Goal: Communication & Community: Answer question/provide support

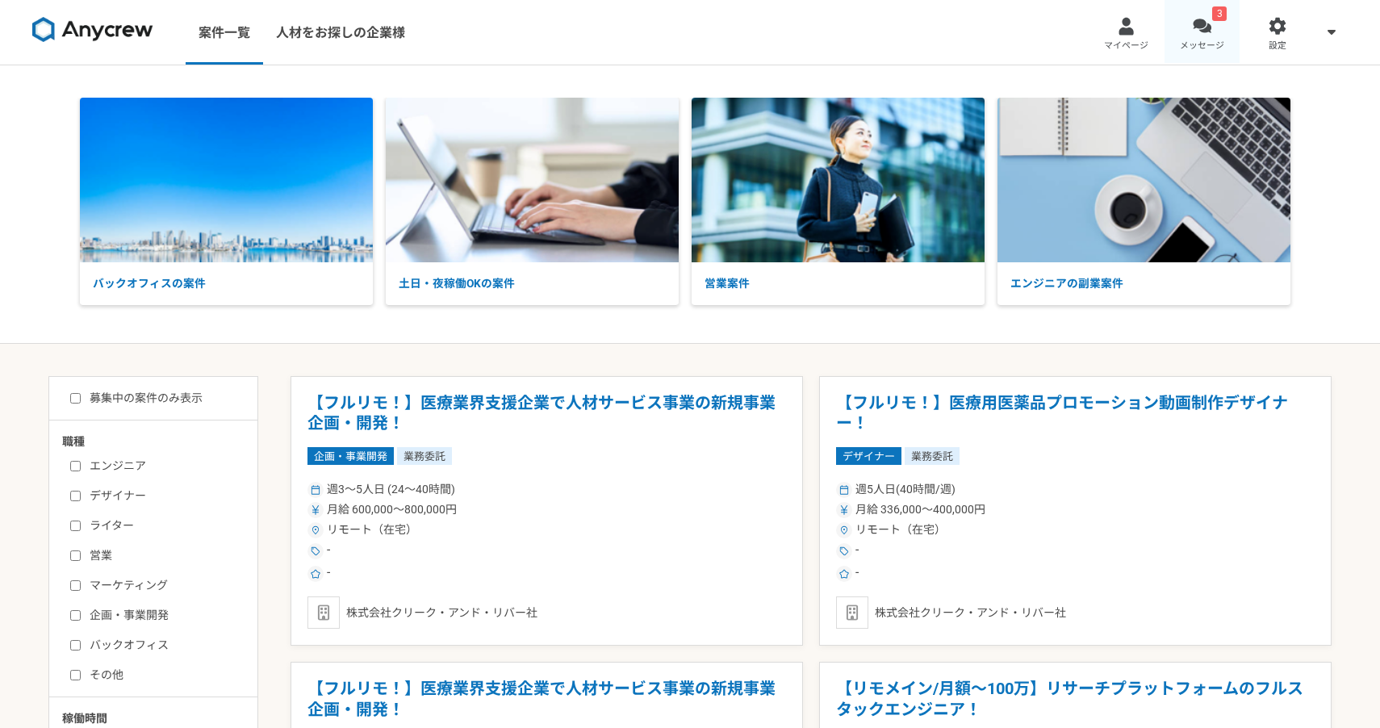
click at [1200, 31] on div at bounding box center [1201, 26] width 19 height 19
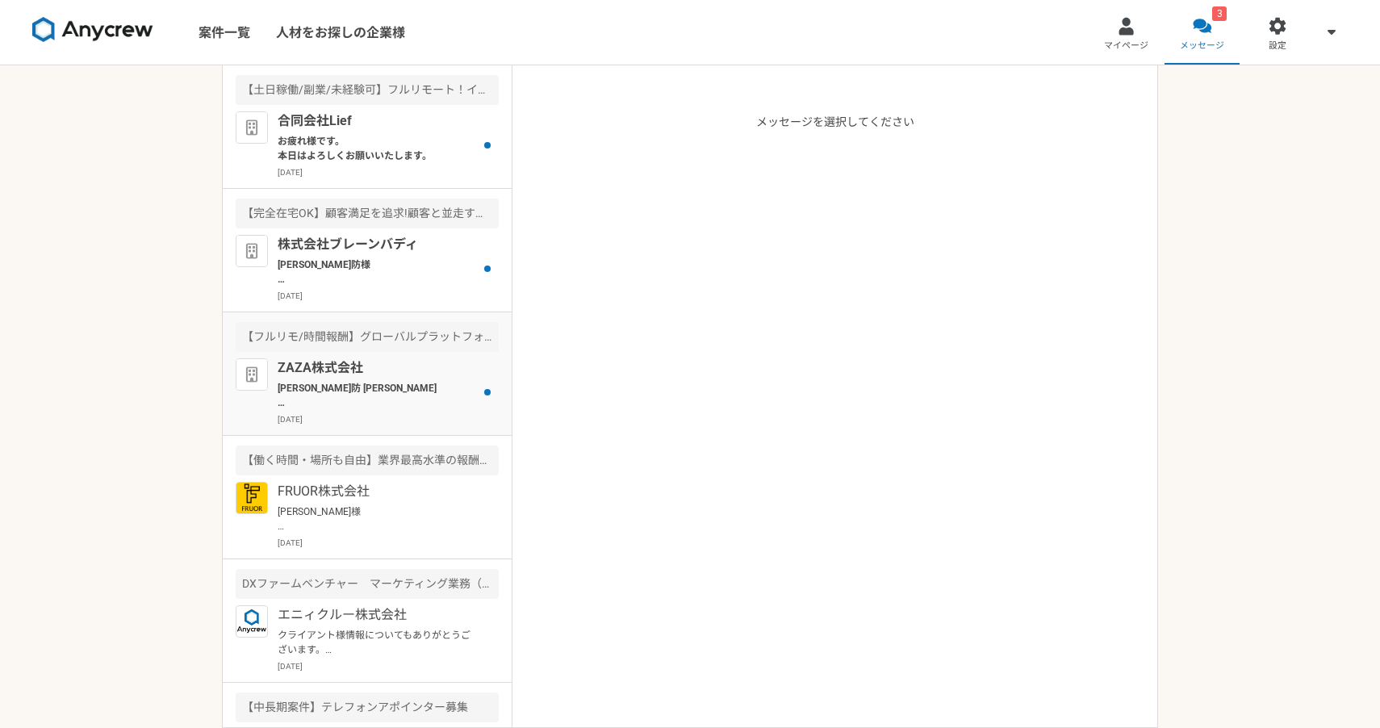
click at [399, 399] on p "[PERSON_NAME]防 [PERSON_NAME] お世話になっております。 ZAZA株式会社の[PERSON_NAME]でございます。 本日、下記日程…" at bounding box center [377, 395] width 199 height 29
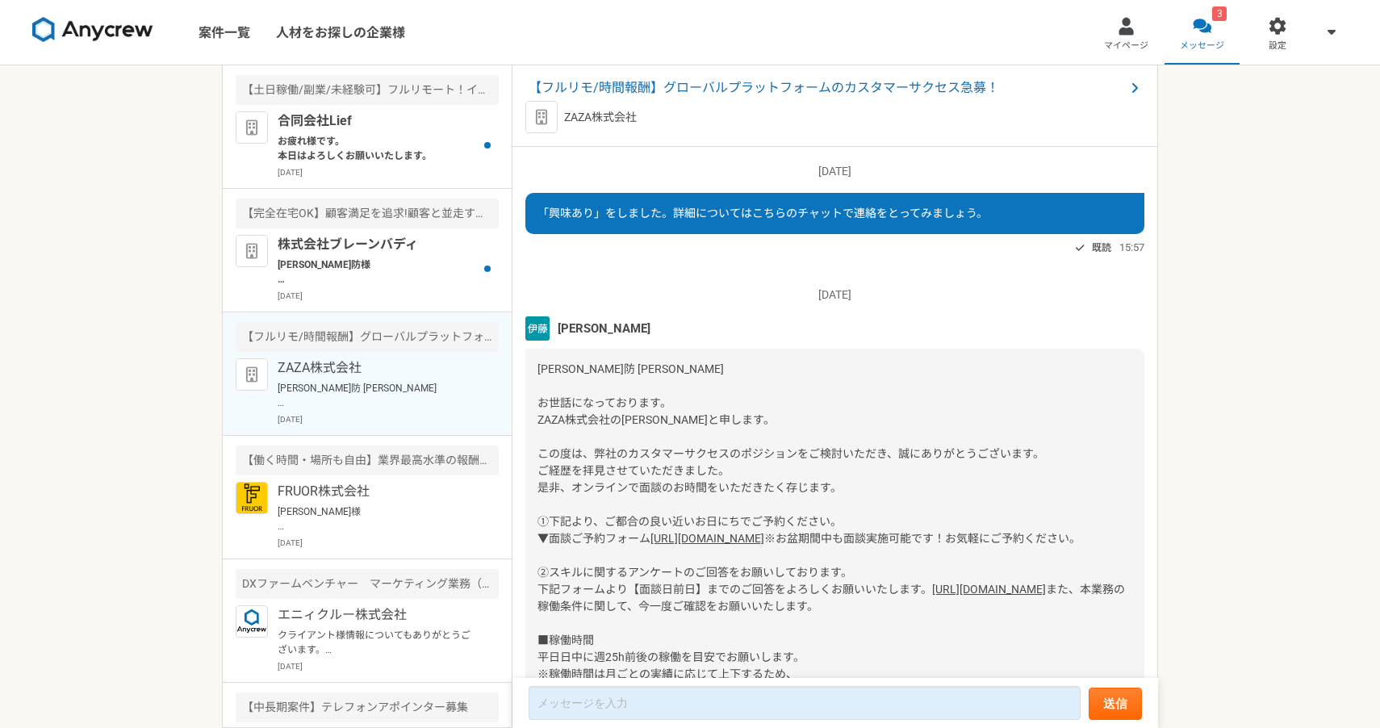
scroll to position [1952, 0]
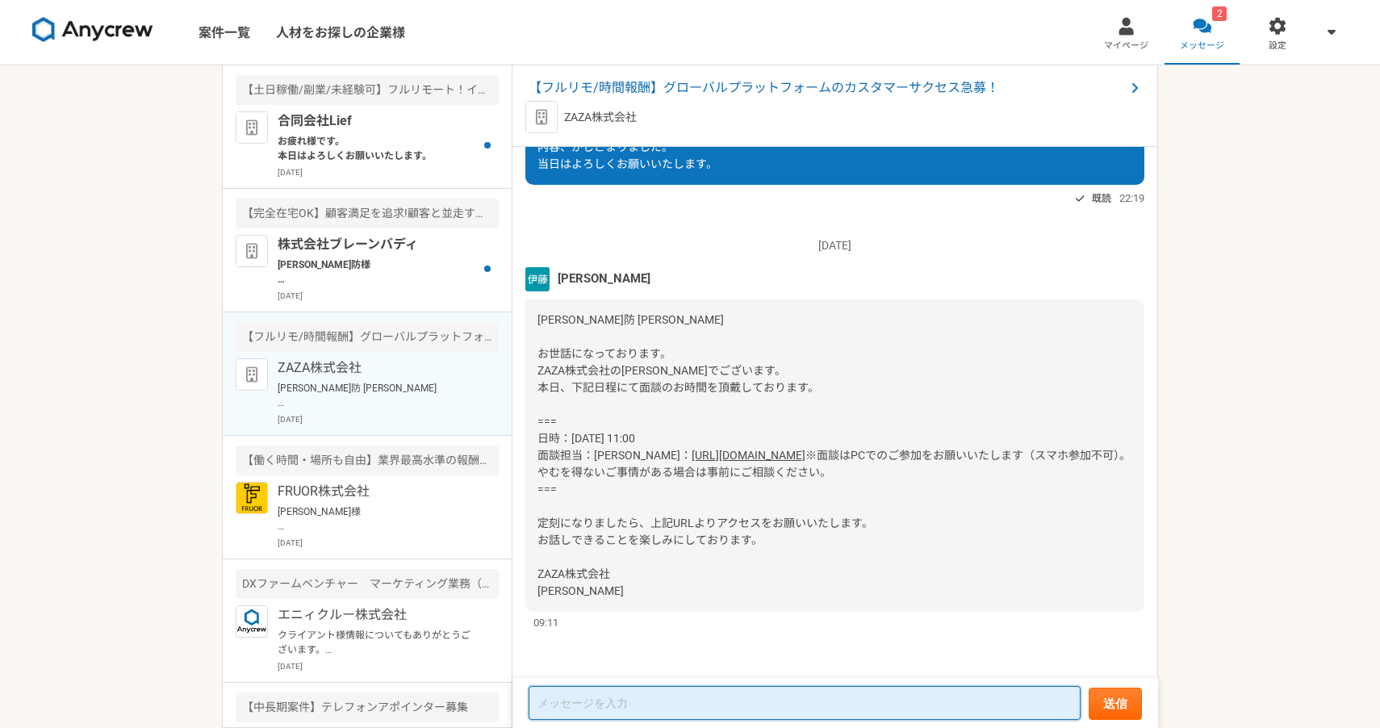
click at [586, 705] on textarea at bounding box center [804, 703] width 552 height 34
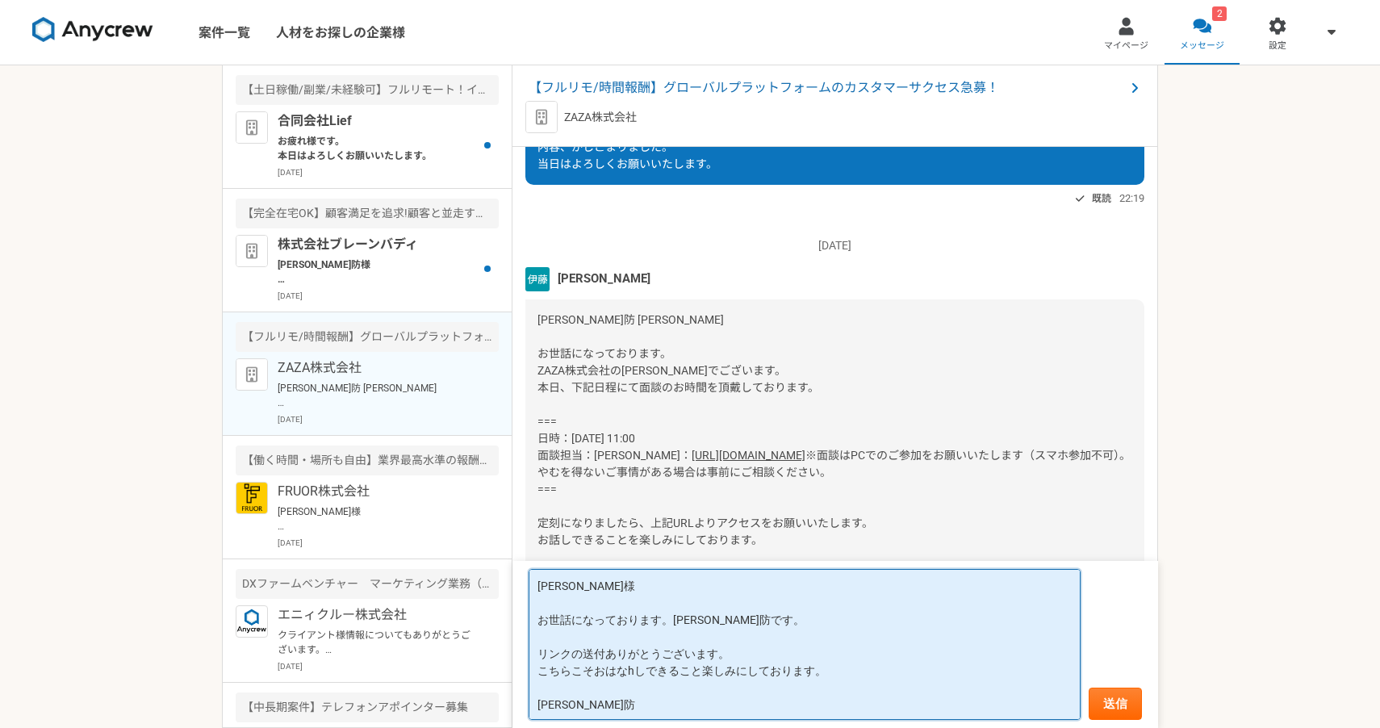
click at [646, 670] on textarea "[PERSON_NAME]様 お世話になっております。[PERSON_NAME]防です。 リンクの送付ありがとうございます。 こちらこそおはなhしできること楽…" at bounding box center [804, 644] width 552 height 151
type textarea "[PERSON_NAME]様 お世話になっております。[PERSON_NAME]防です。 リンクの送付ありがとうございます。 こちらこそお話しできること楽しみ…"
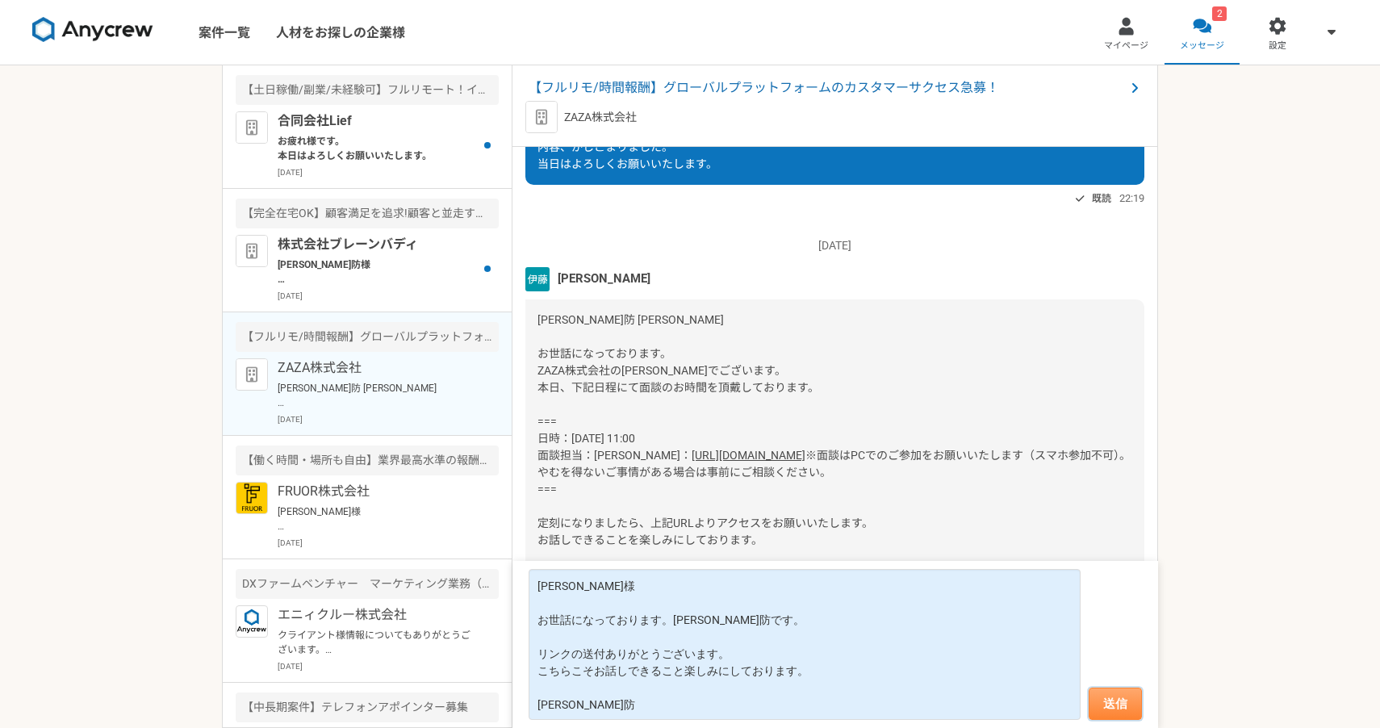
click at [1119, 711] on button "送信" at bounding box center [1114, 703] width 53 height 32
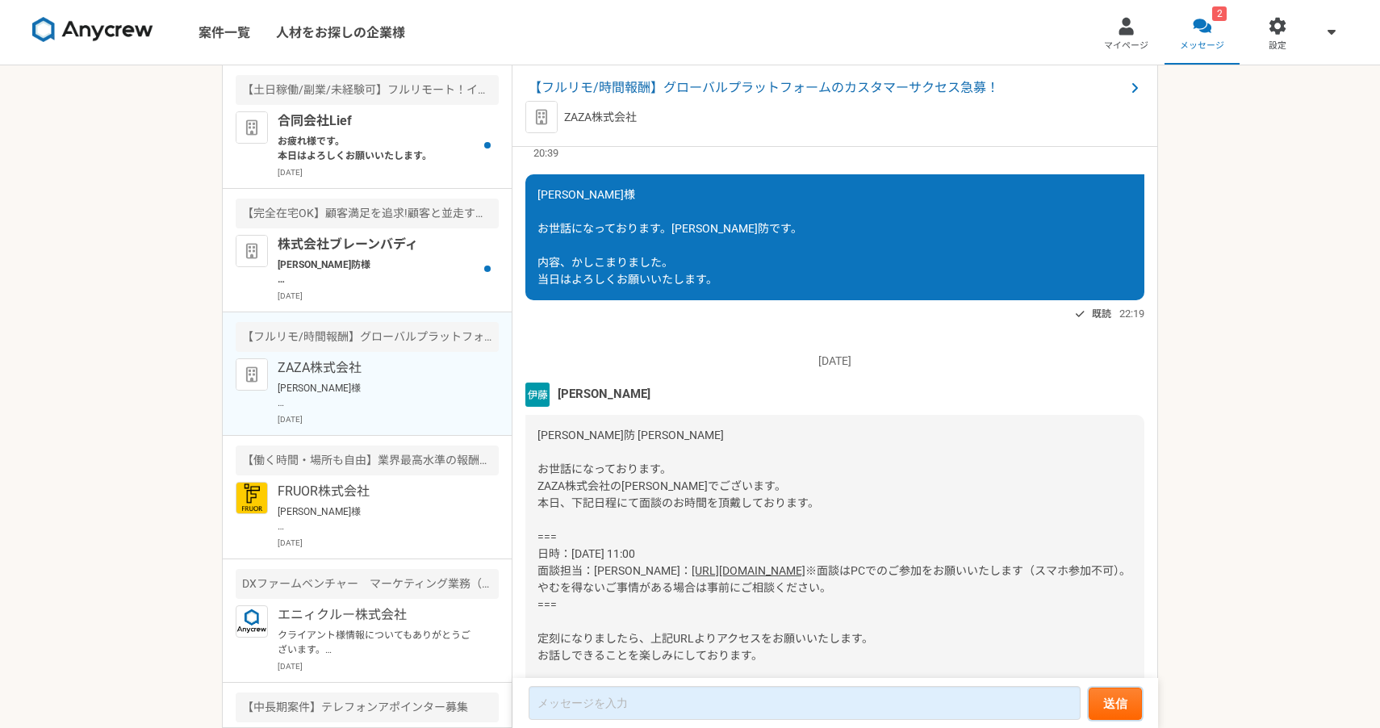
scroll to position [2144, 0]
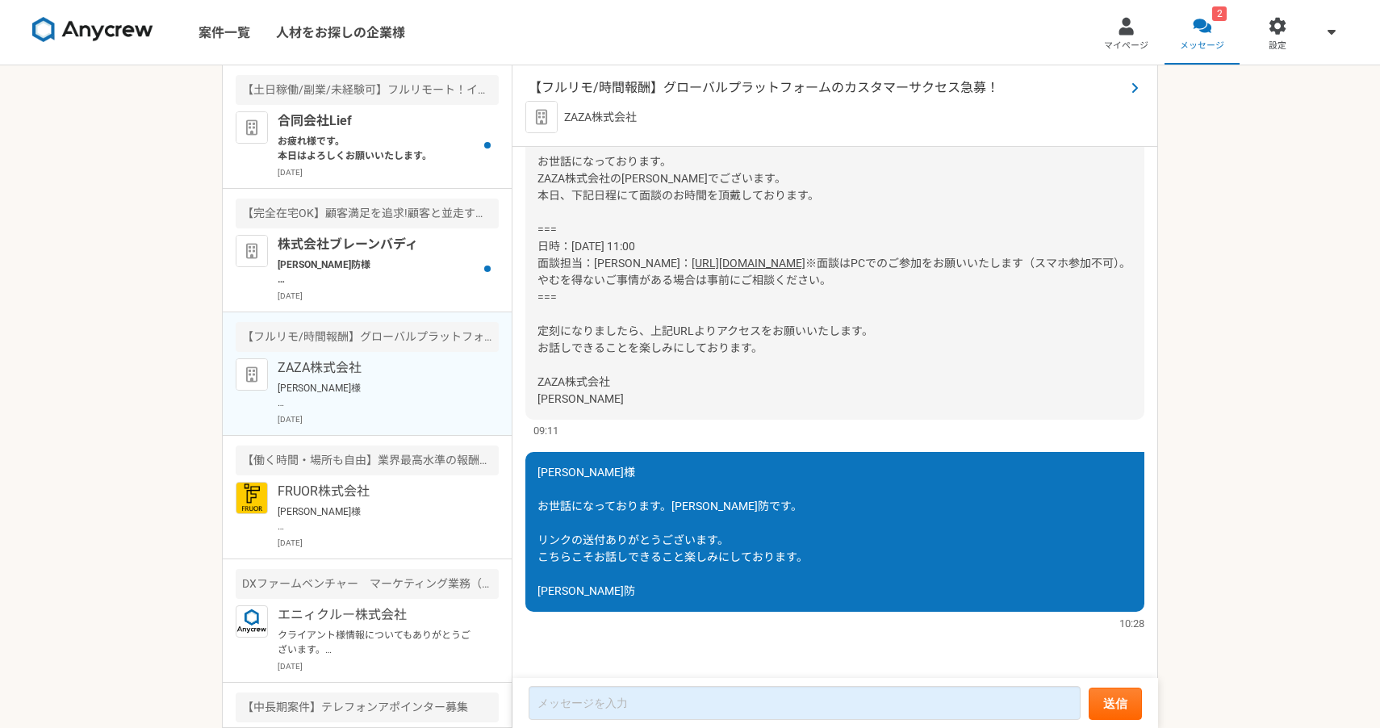
click at [1133, 86] on icon at bounding box center [1134, 87] width 8 height 13
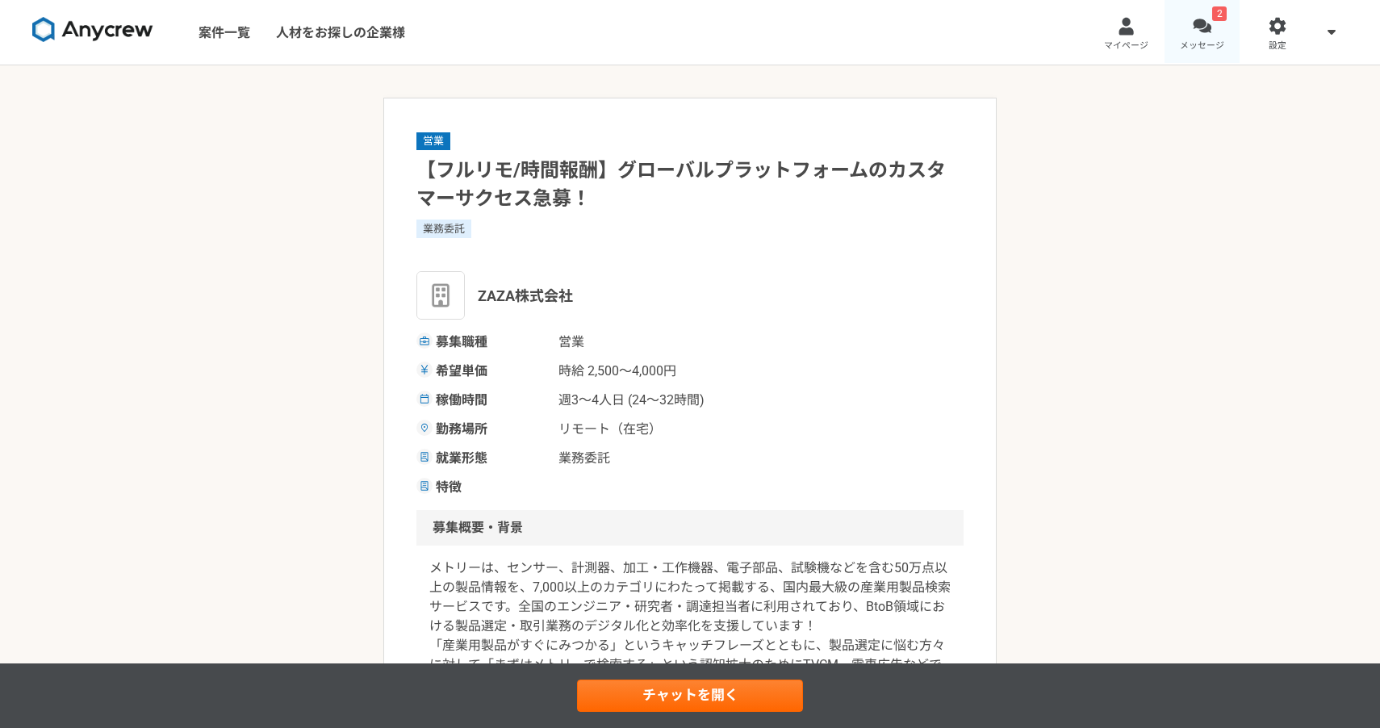
click at [1217, 40] on span "メッセージ" at bounding box center [1201, 46] width 44 height 13
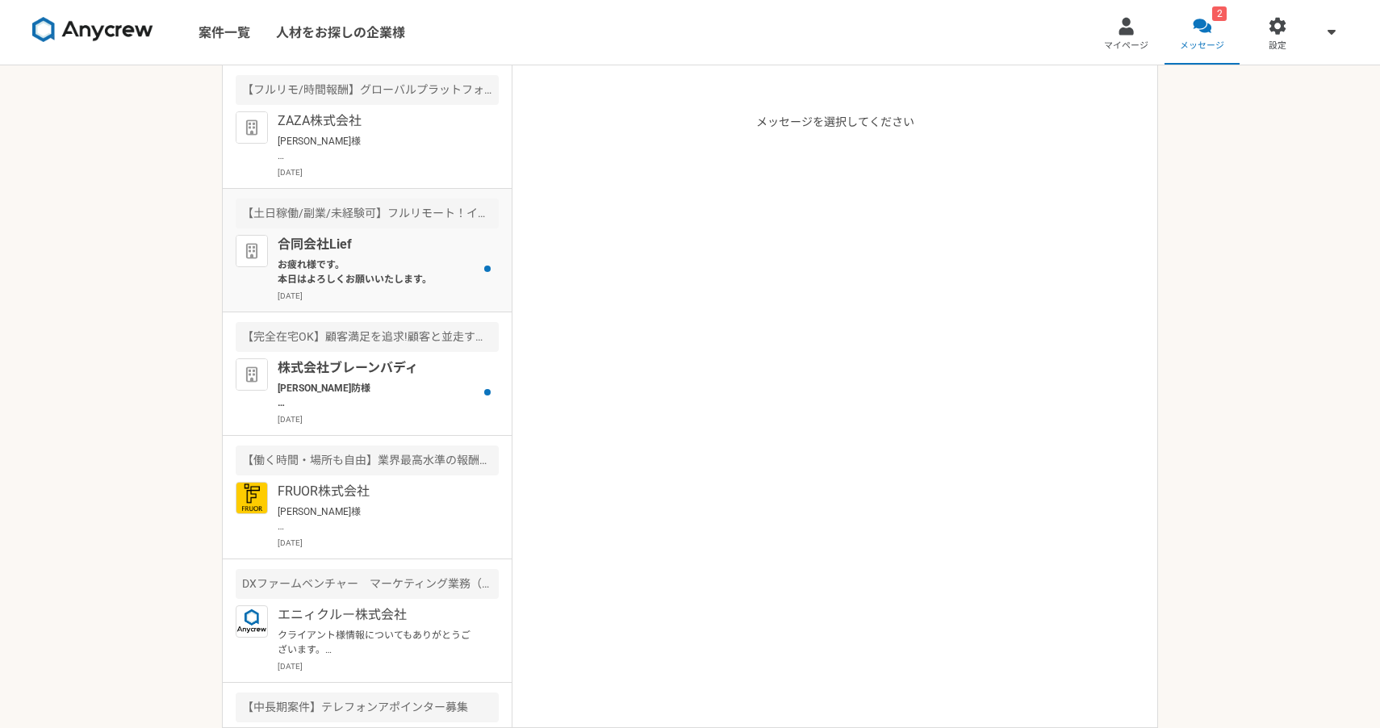
click at [407, 272] on p "お疲れ様です。 本日はよろしくお願いいたします。" at bounding box center [377, 271] width 199 height 29
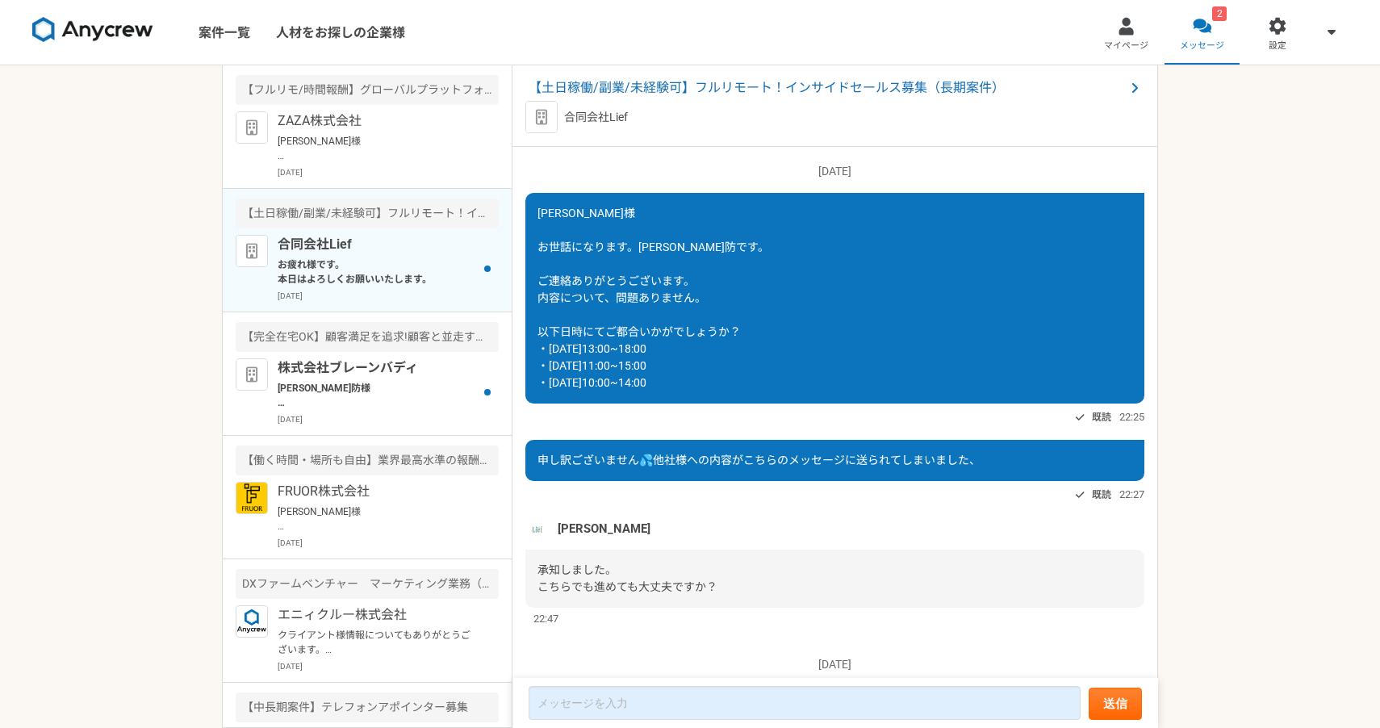
scroll to position [895, 0]
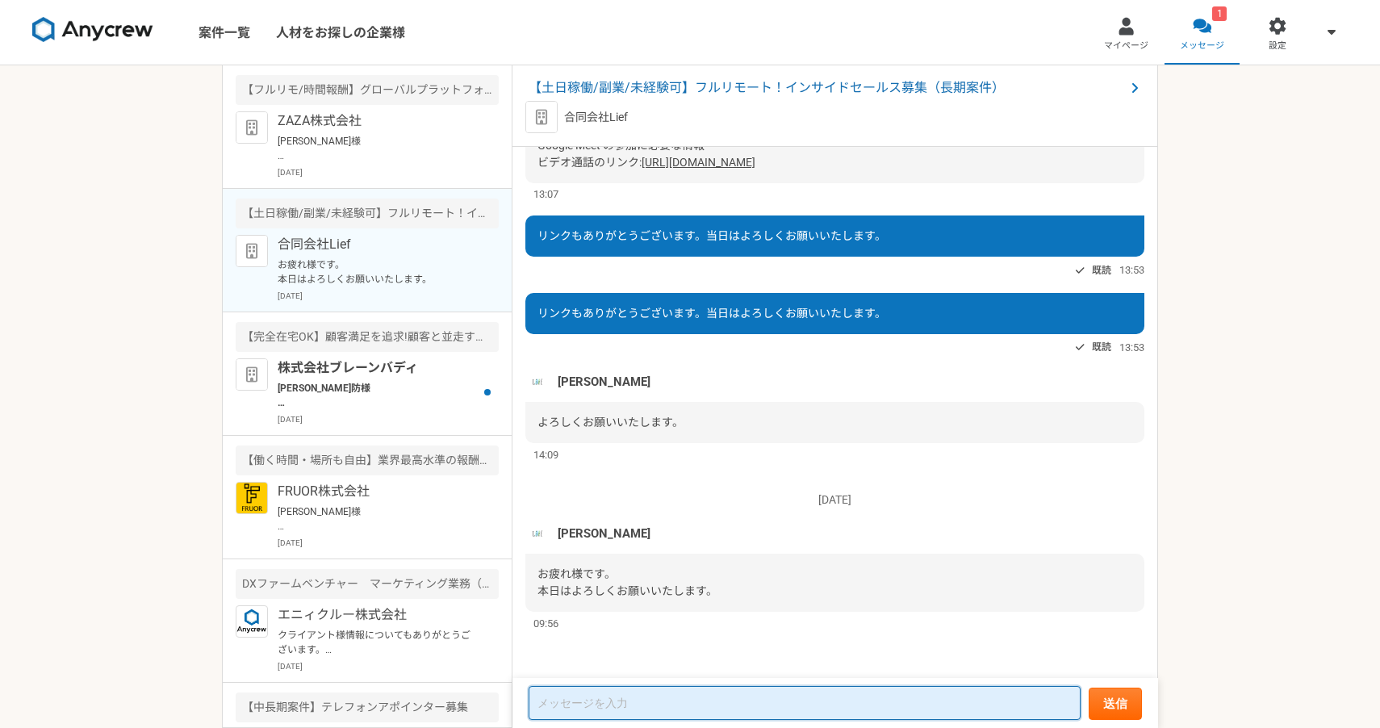
click at [639, 701] on textarea at bounding box center [804, 703] width 552 height 34
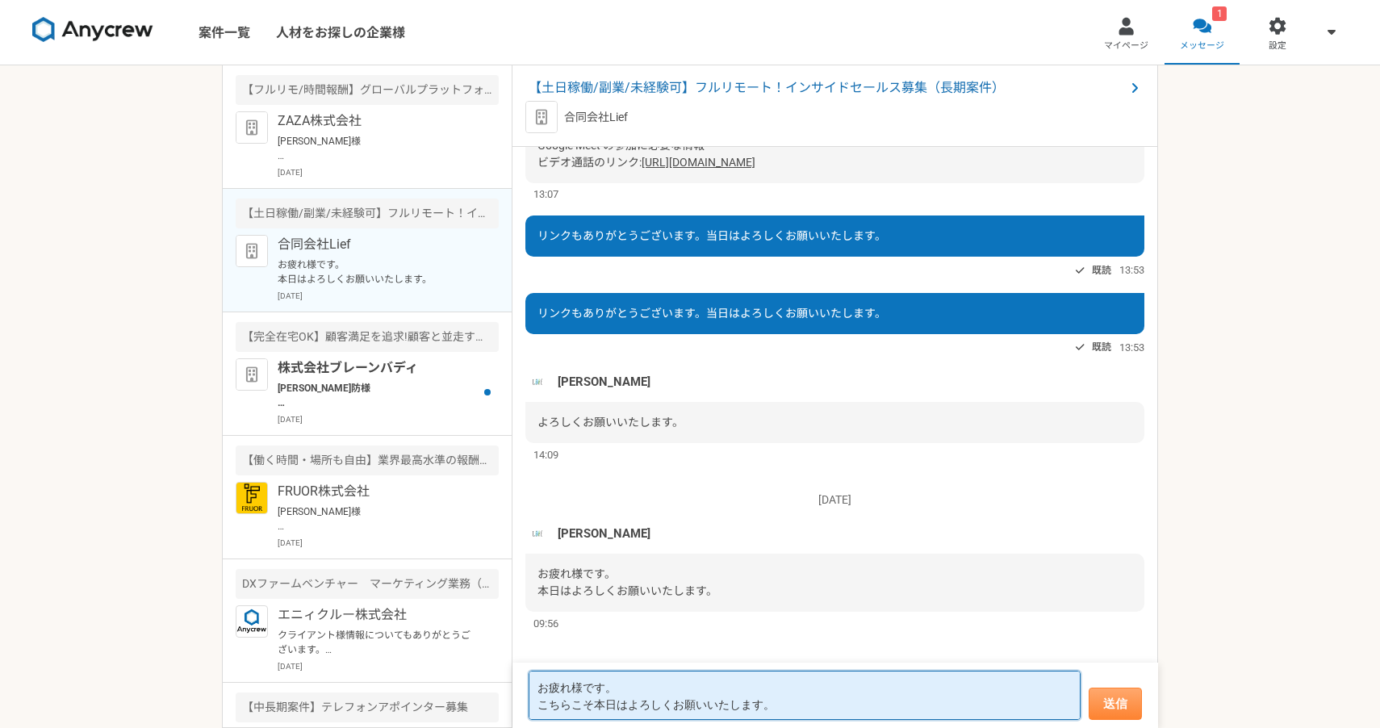
type textarea "お疲れ様です。 こちらこそ本日はよろしくお願いいたします。"
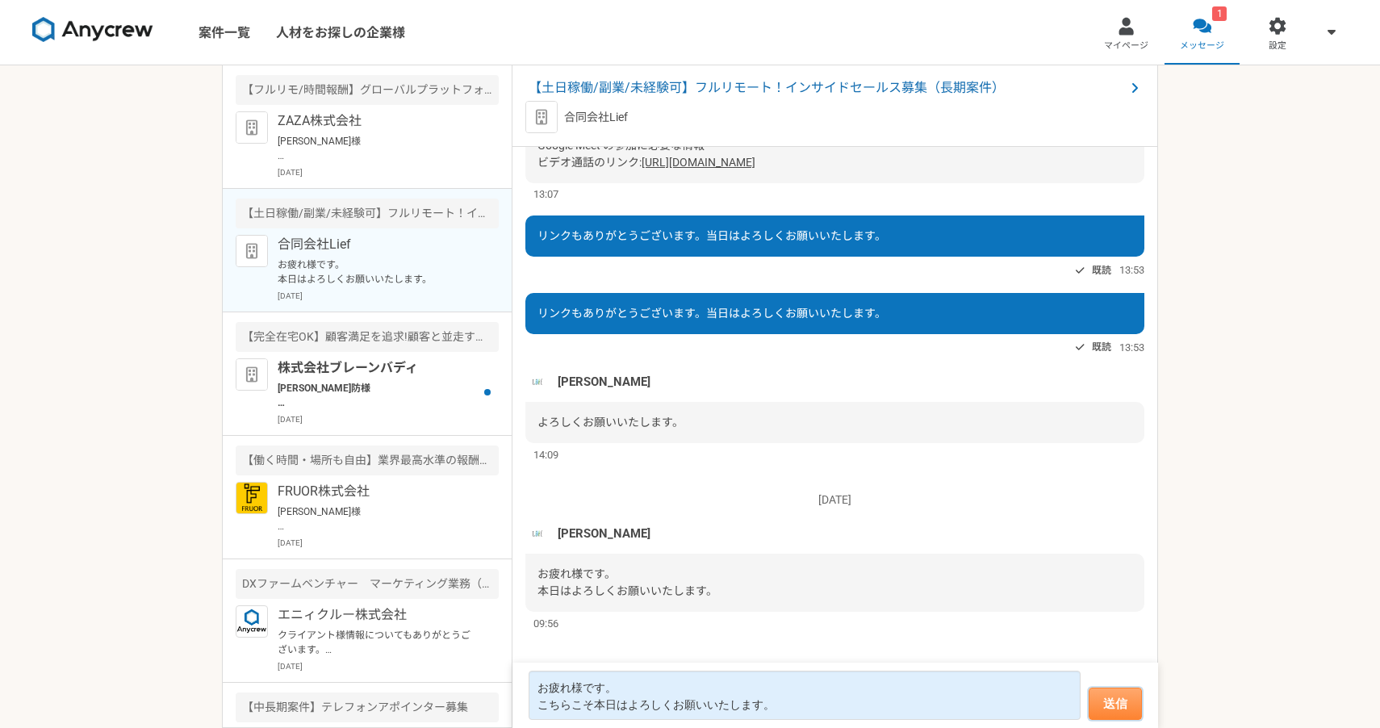
click at [1126, 706] on button "送信" at bounding box center [1114, 703] width 53 height 32
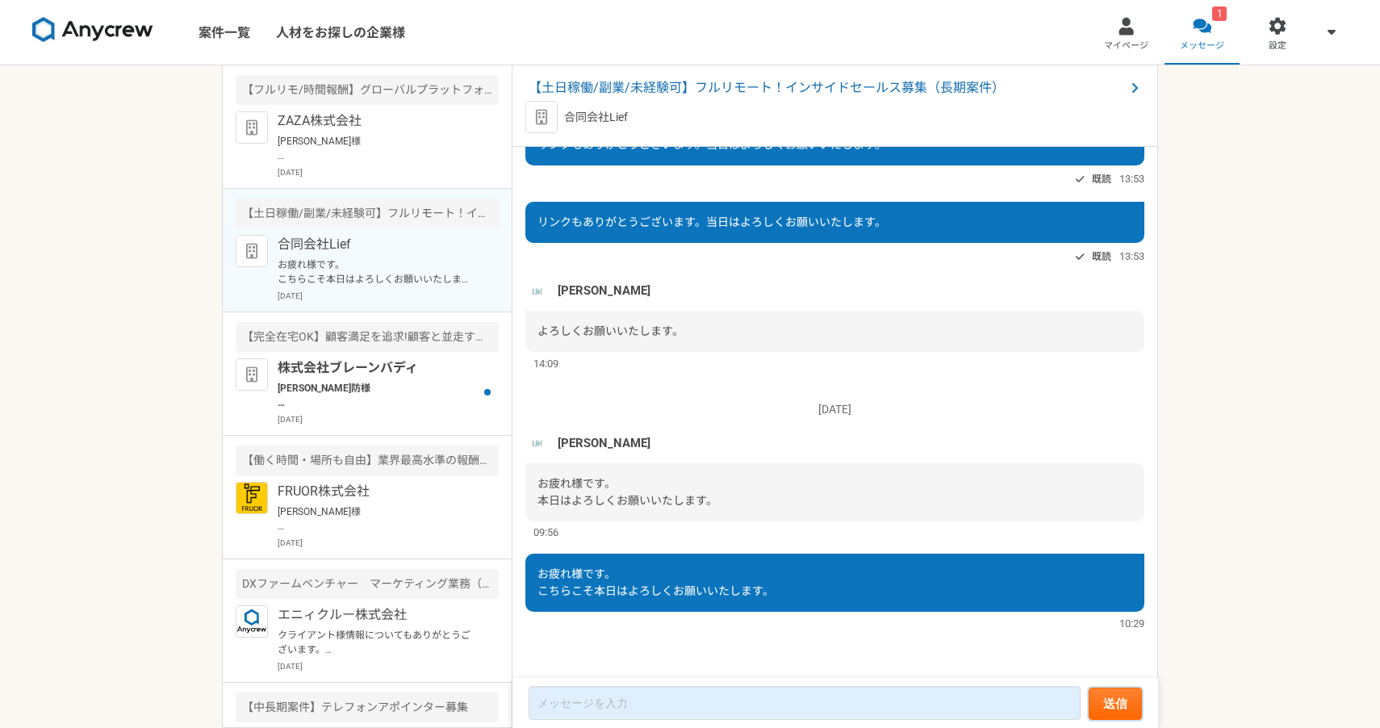
scroll to position [739, 0]
click at [362, 381] on p "[PERSON_NAME]防様 この度は数ある企業の中から弊社求人にご応募いただき誠にありがとうございます。 ブレーンバディ採用担当です。 誠に残念ではござい…" at bounding box center [377, 395] width 199 height 29
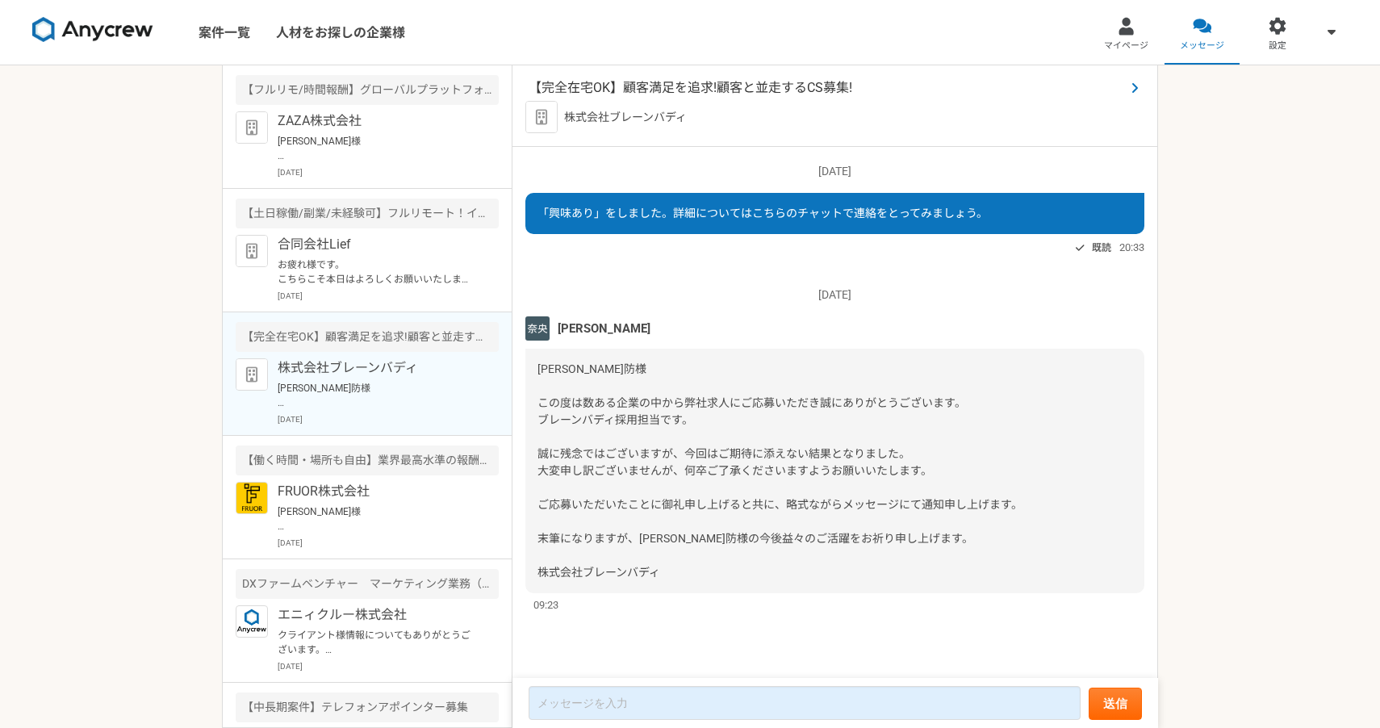
click at [1041, 92] on span "【完全在宅OK】顧客満足を追求!顧客と並走するCS募集!" at bounding box center [826, 87] width 596 height 19
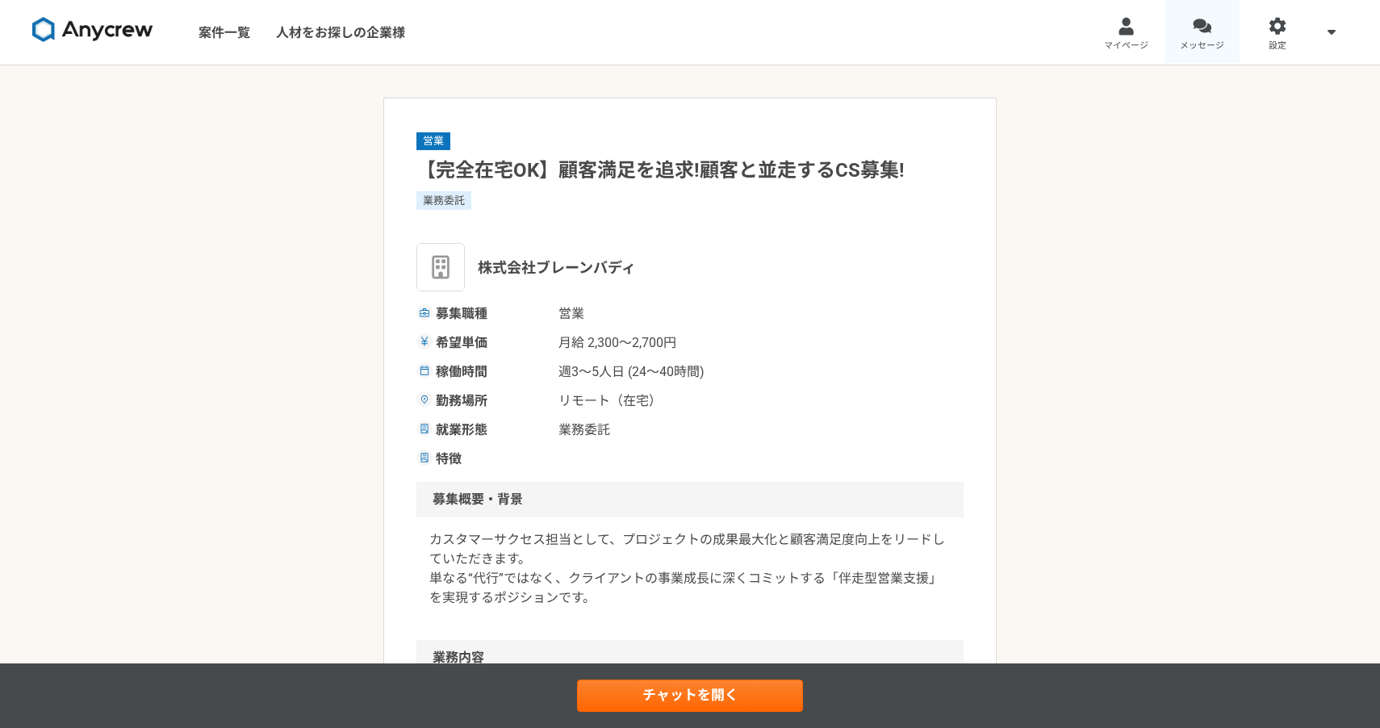
click at [1217, 51] on span "メッセージ" at bounding box center [1201, 46] width 44 height 13
